Goal: Information Seeking & Learning: Learn about a topic

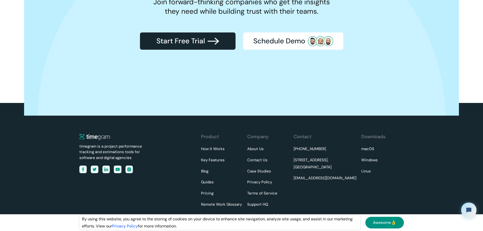
scroll to position [1606, 0]
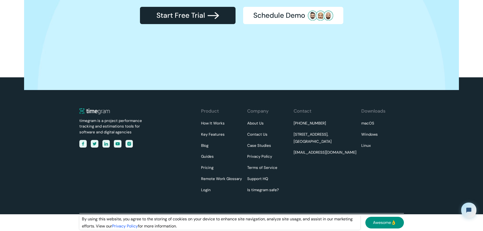
click at [390, 226] on link "Awesome👌" at bounding box center [384, 223] width 39 height 12
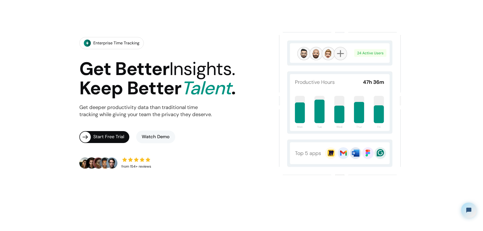
scroll to position [0, 0]
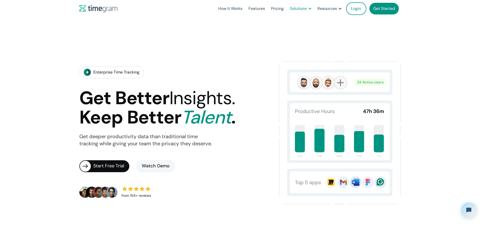
click at [290, 6] on div "Solutions" at bounding box center [298, 8] width 17 height 7
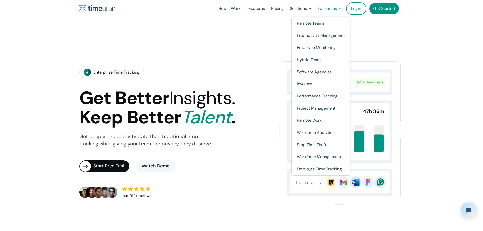
click at [328, 9] on div "Resources" at bounding box center [328, 8] width 20 height 7
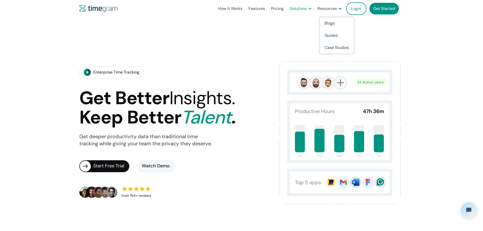
click at [300, 9] on div "Solutions" at bounding box center [298, 8] width 17 height 7
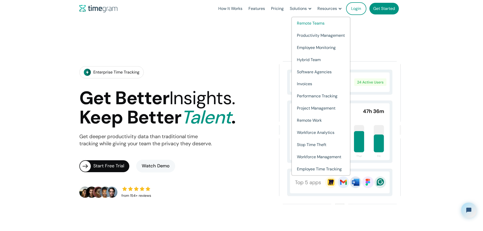
click at [292, 23] on link "Remote Teams" at bounding box center [321, 23] width 58 height 12
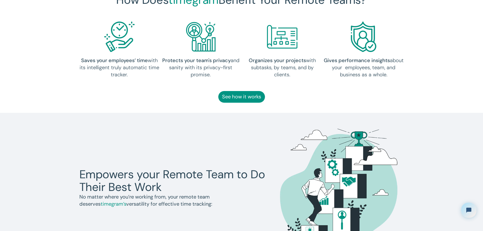
scroll to position [111, 0]
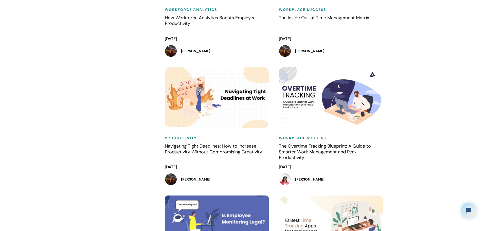
scroll to position [2739, 0]
